Goal: Task Accomplishment & Management: Manage account settings

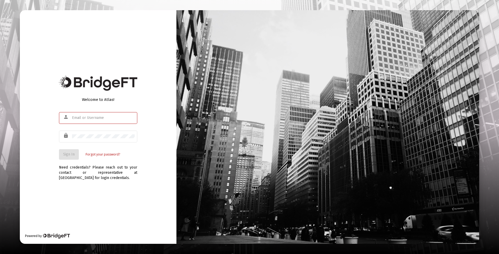
click at [91, 118] on input "text" at bounding box center [103, 118] width 63 height 4
click at [90, 117] on input "text" at bounding box center [103, 118] width 63 height 4
type input "[EMAIL_ADDRESS][DOMAIN_NAME]"
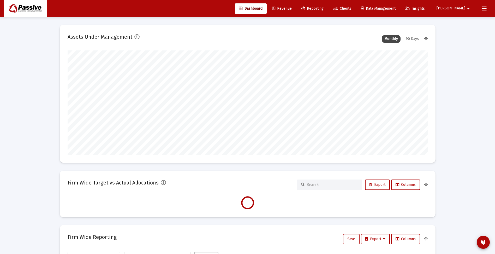
scroll to position [104, 194]
type input "[DATE]"
